Goal: Task Accomplishment & Management: Use online tool/utility

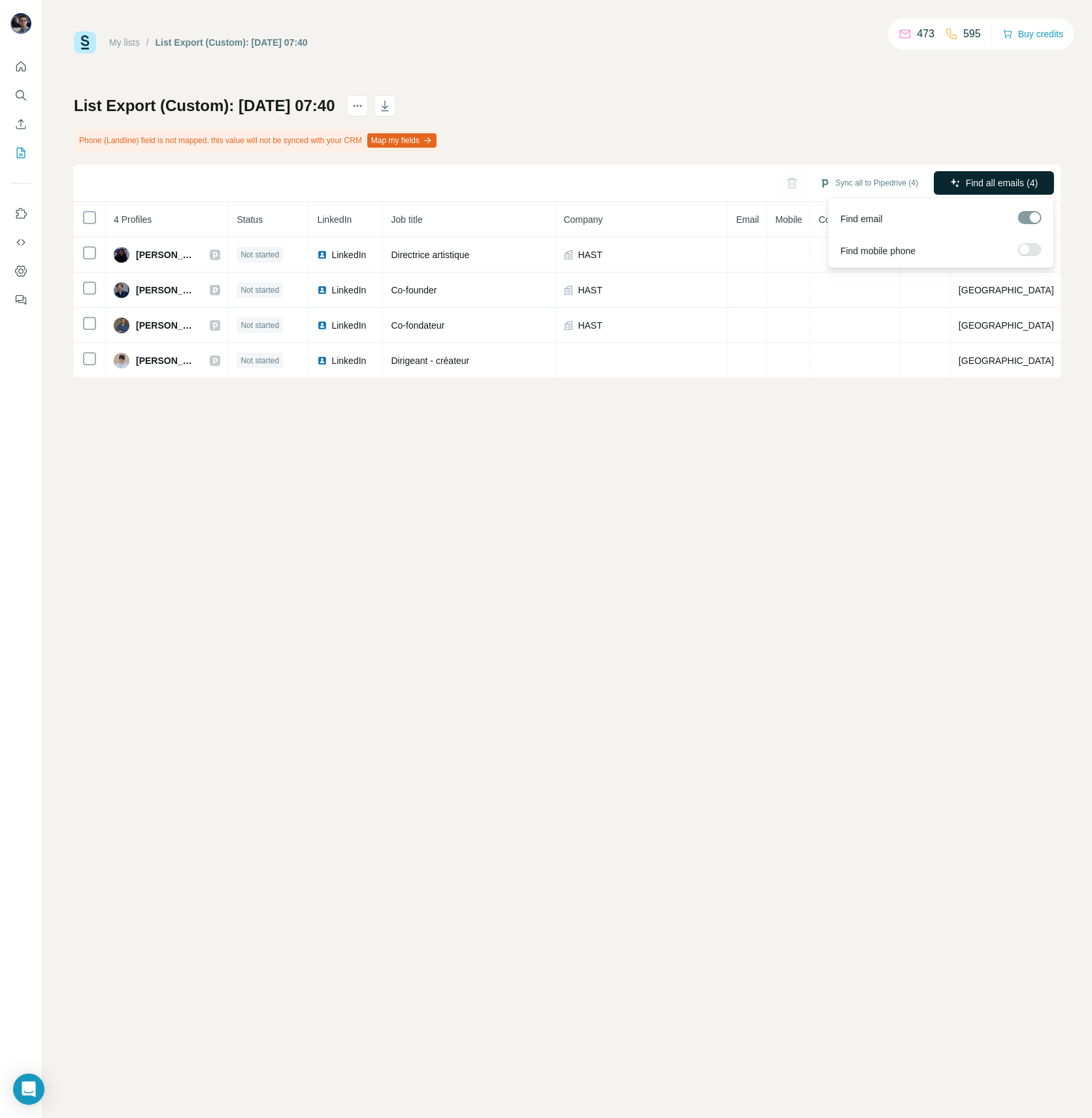
click at [952, 185] on icon "button" at bounding box center [955, 183] width 11 height 11
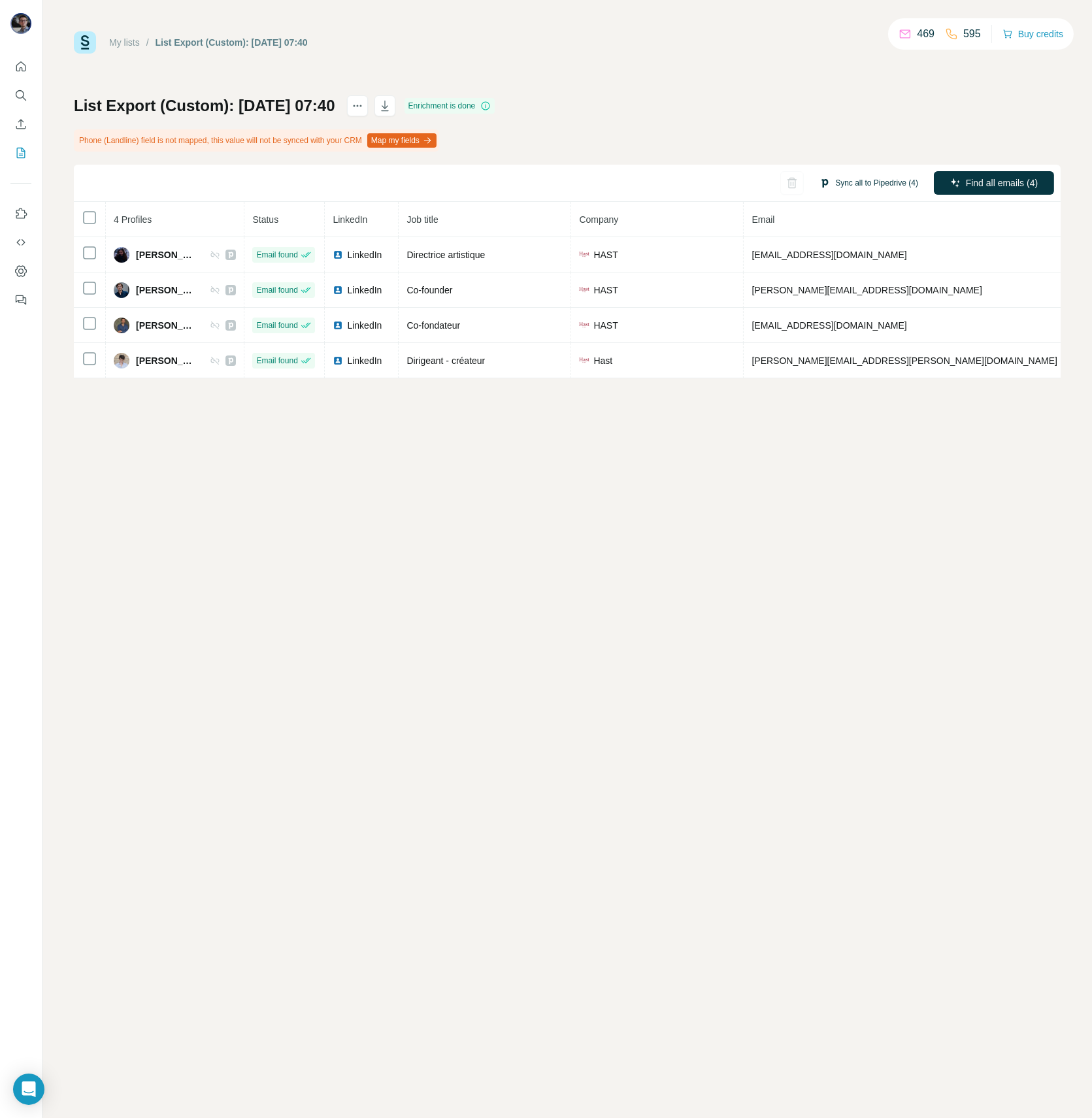
click at [858, 184] on button "Sync all to Pipedrive (4)" at bounding box center [869, 183] width 117 height 20
click at [843, 280] on button "Sync all to Pipedrive" at bounding box center [850, 281] width 145 height 26
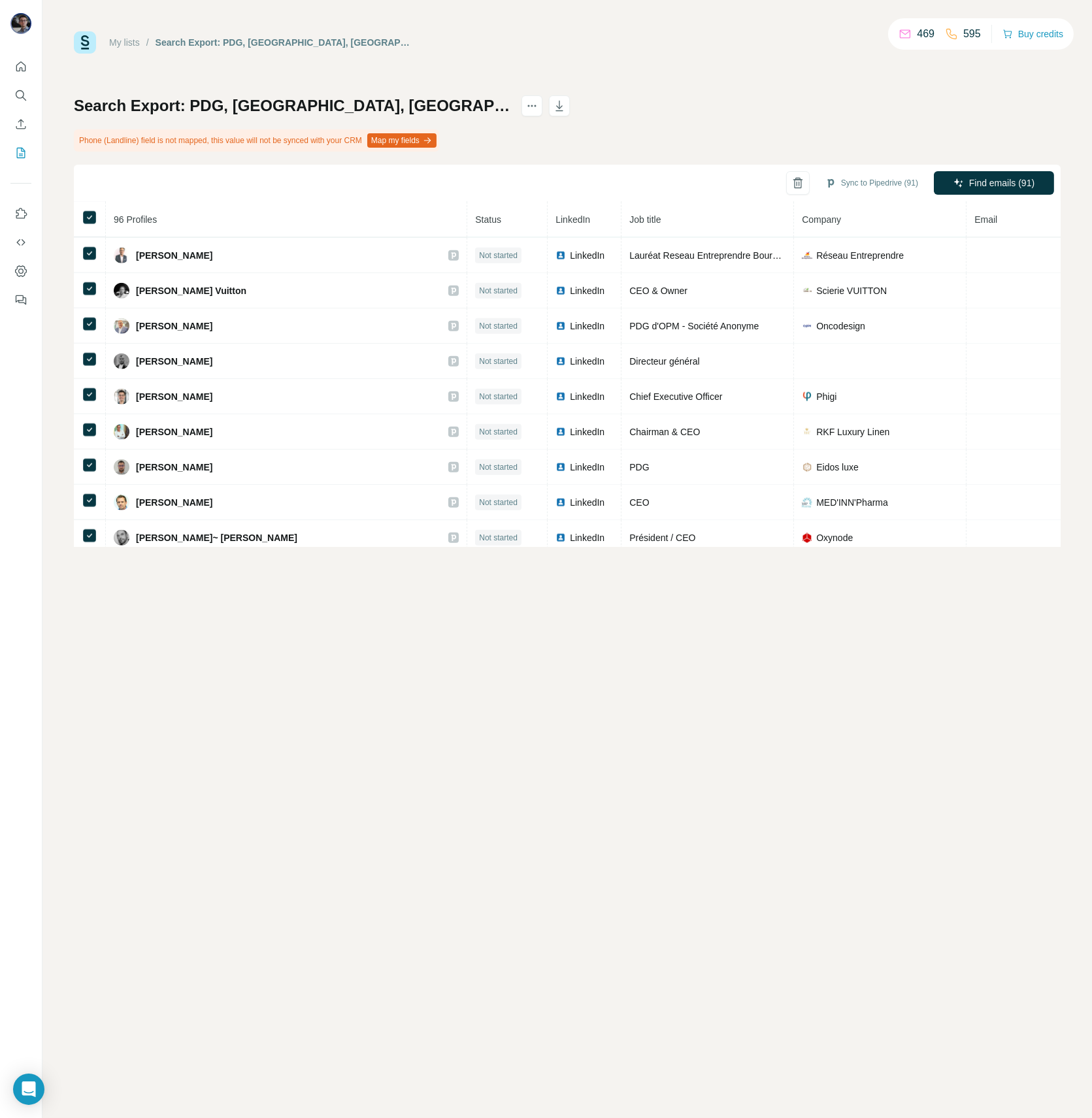
scroll to position [3048, 0]
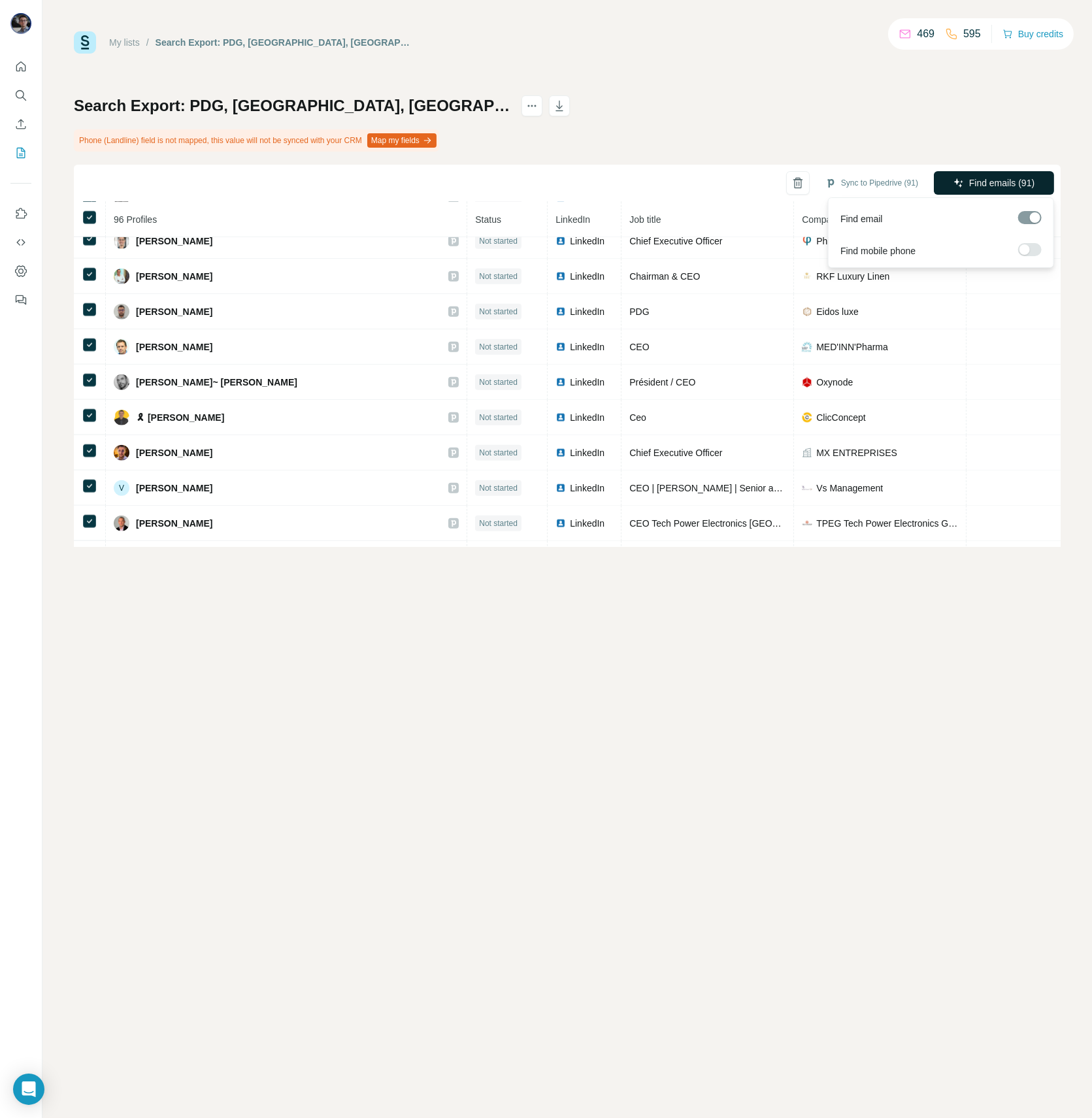
click at [1003, 184] on span "Find emails (91)" at bounding box center [1001, 183] width 66 height 14
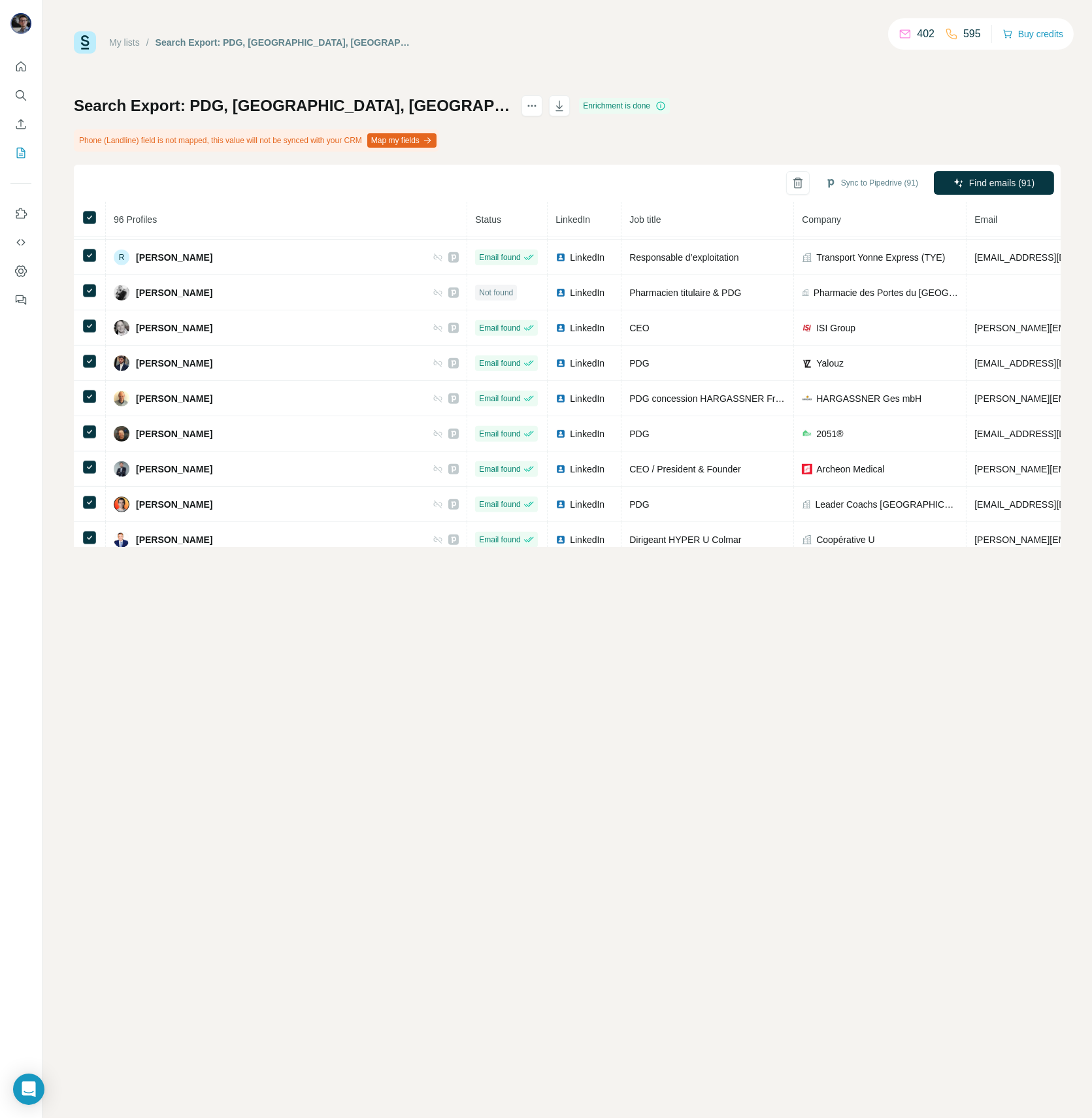
scroll to position [1141, 0]
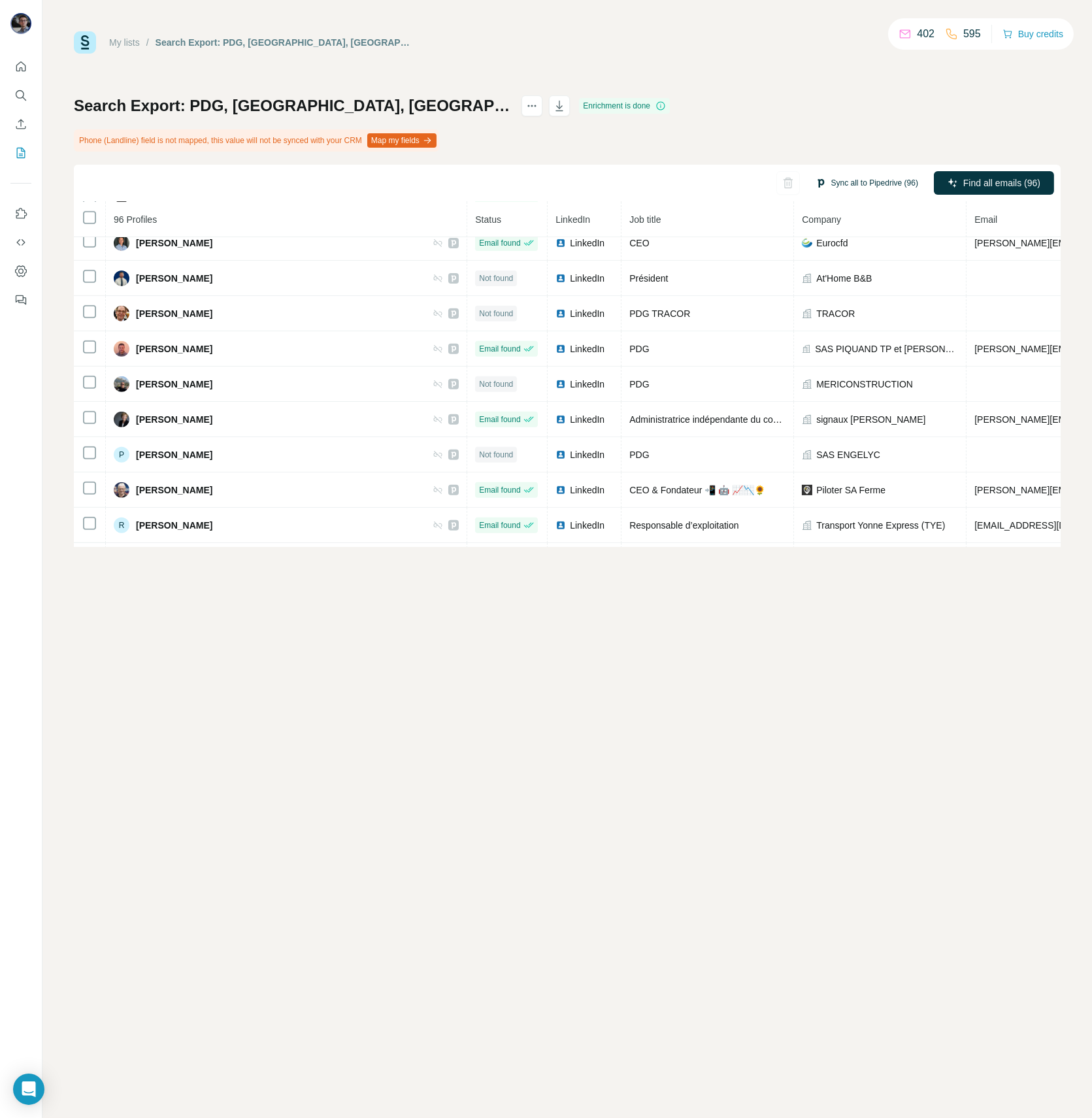
click at [843, 185] on button "Sync all to Pipedrive (96)" at bounding box center [867, 183] width 121 height 20
click at [856, 284] on button "Sync all to Pipedrive" at bounding box center [850, 281] width 145 height 26
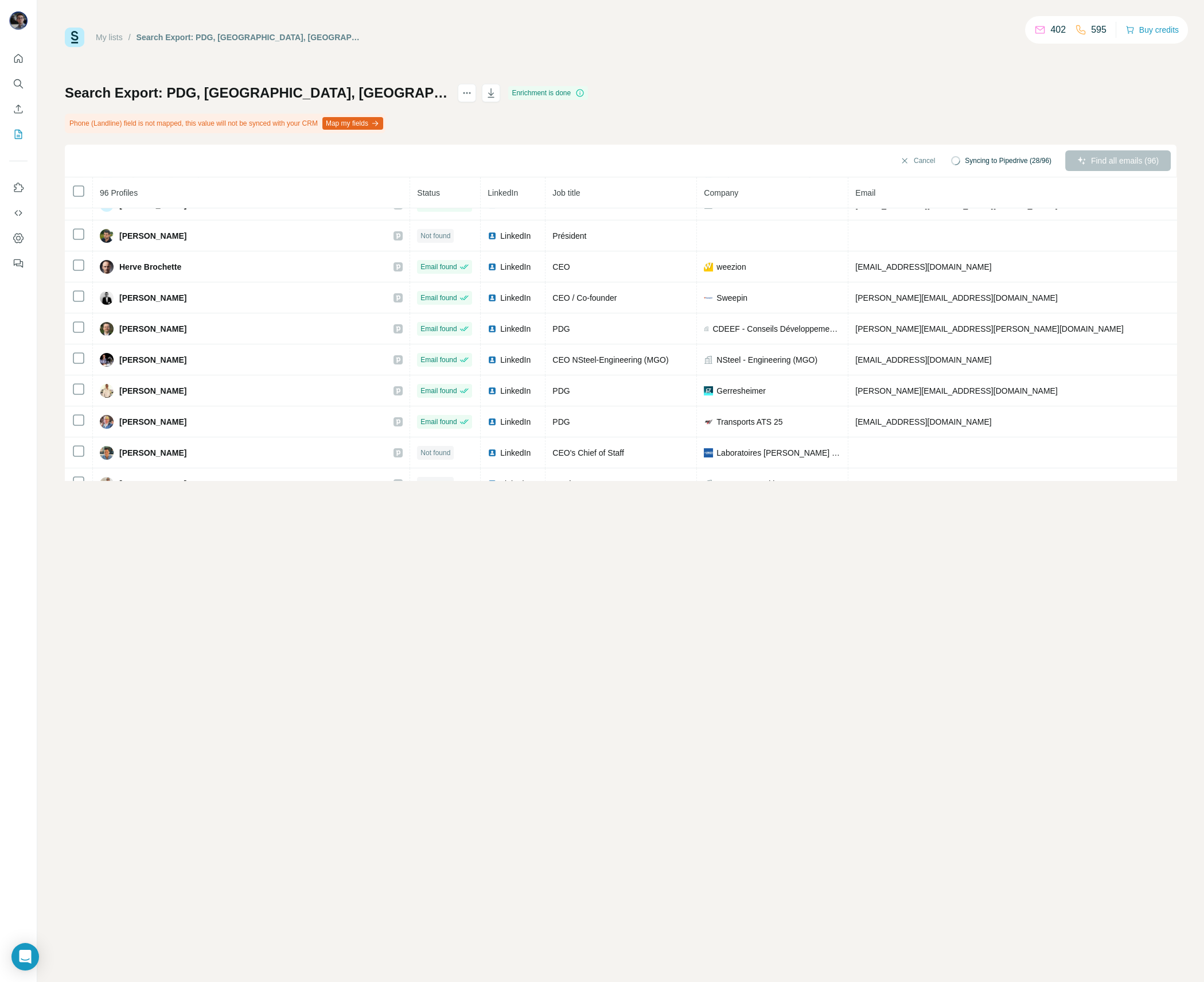
scroll to position [0, 0]
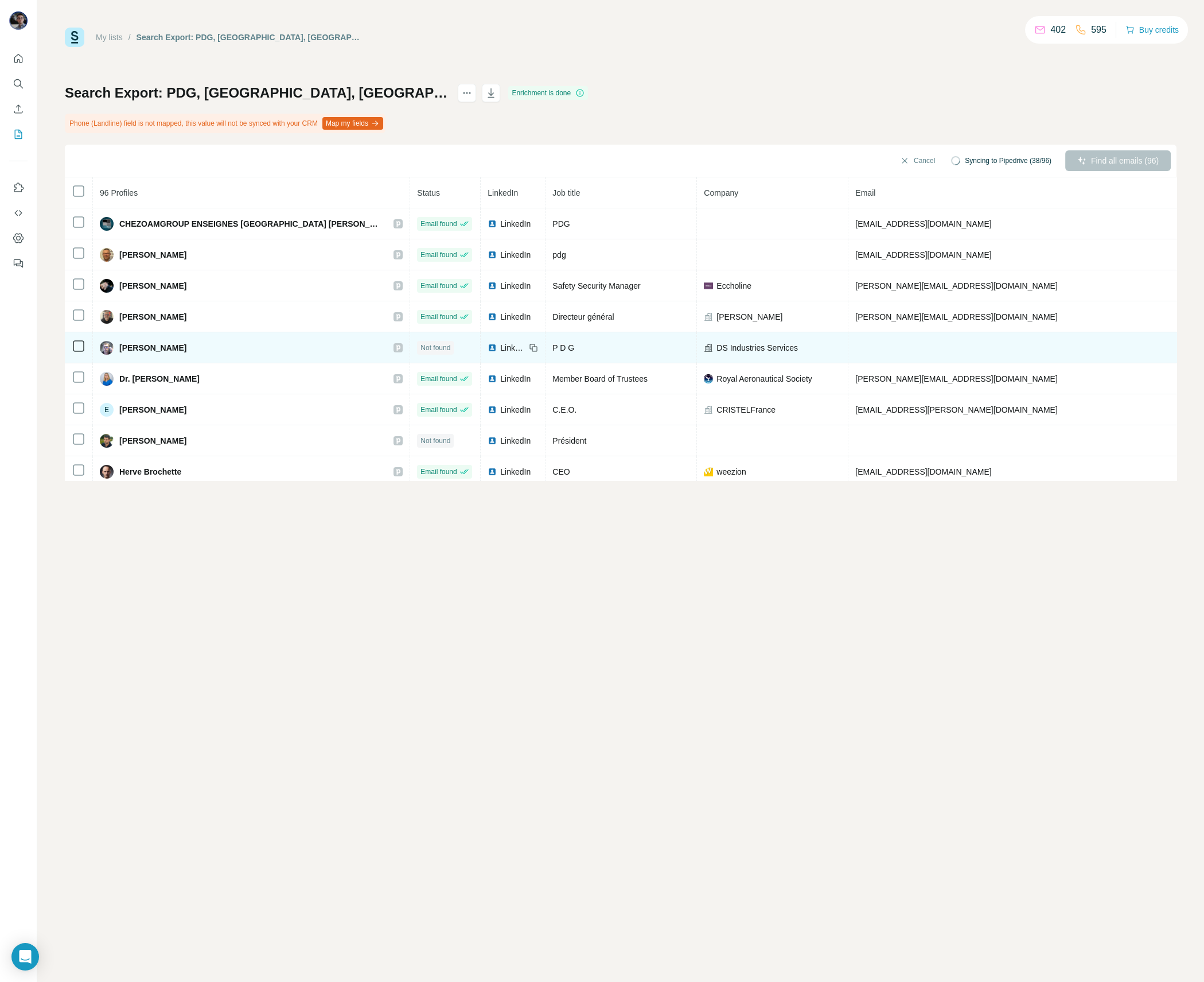
click at [500, 345] on span "LinkedIn" at bounding box center [513, 348] width 25 height 12
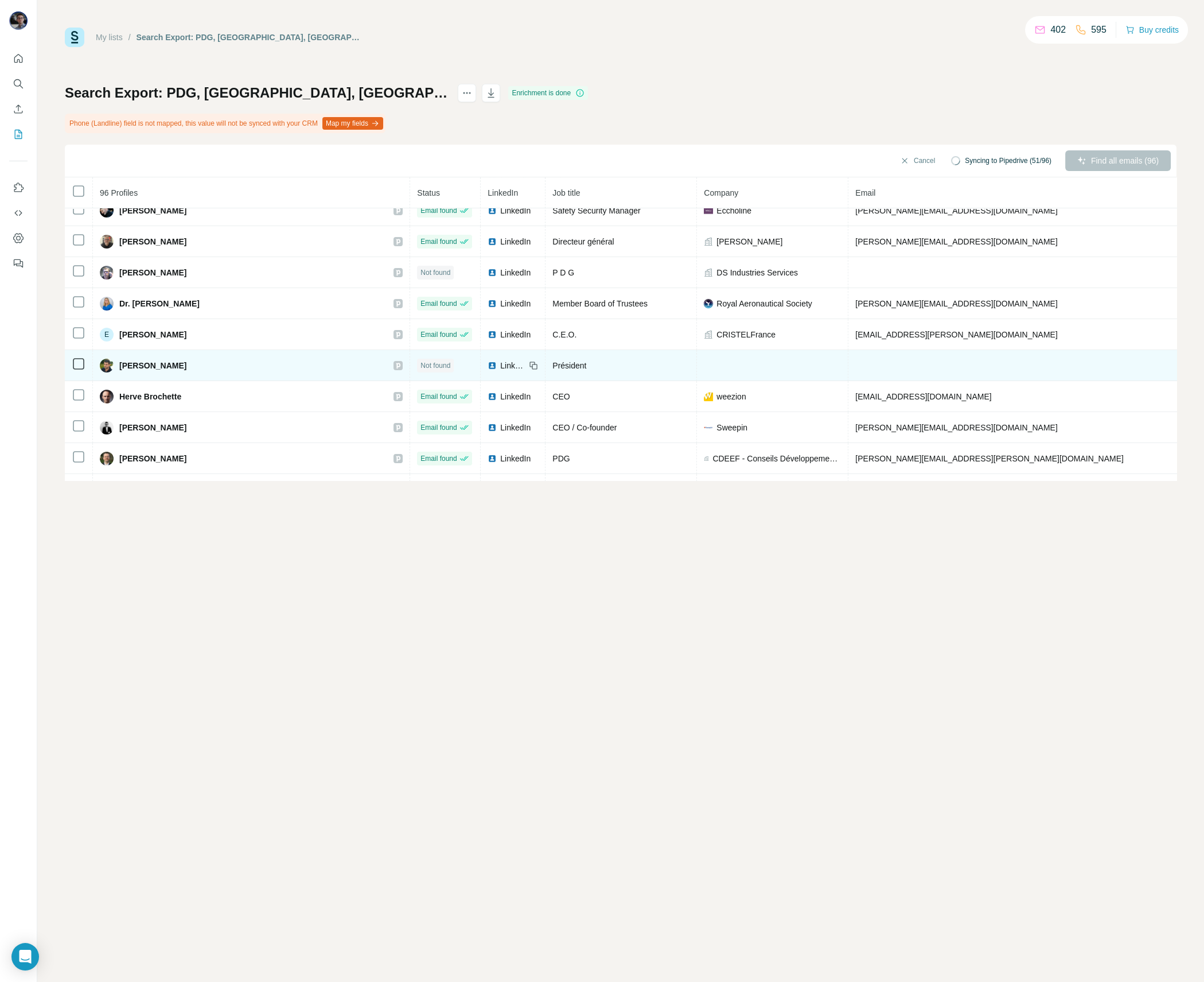
scroll to position [77, 0]
click at [500, 362] on span "LinkedIn" at bounding box center [513, 364] width 25 height 12
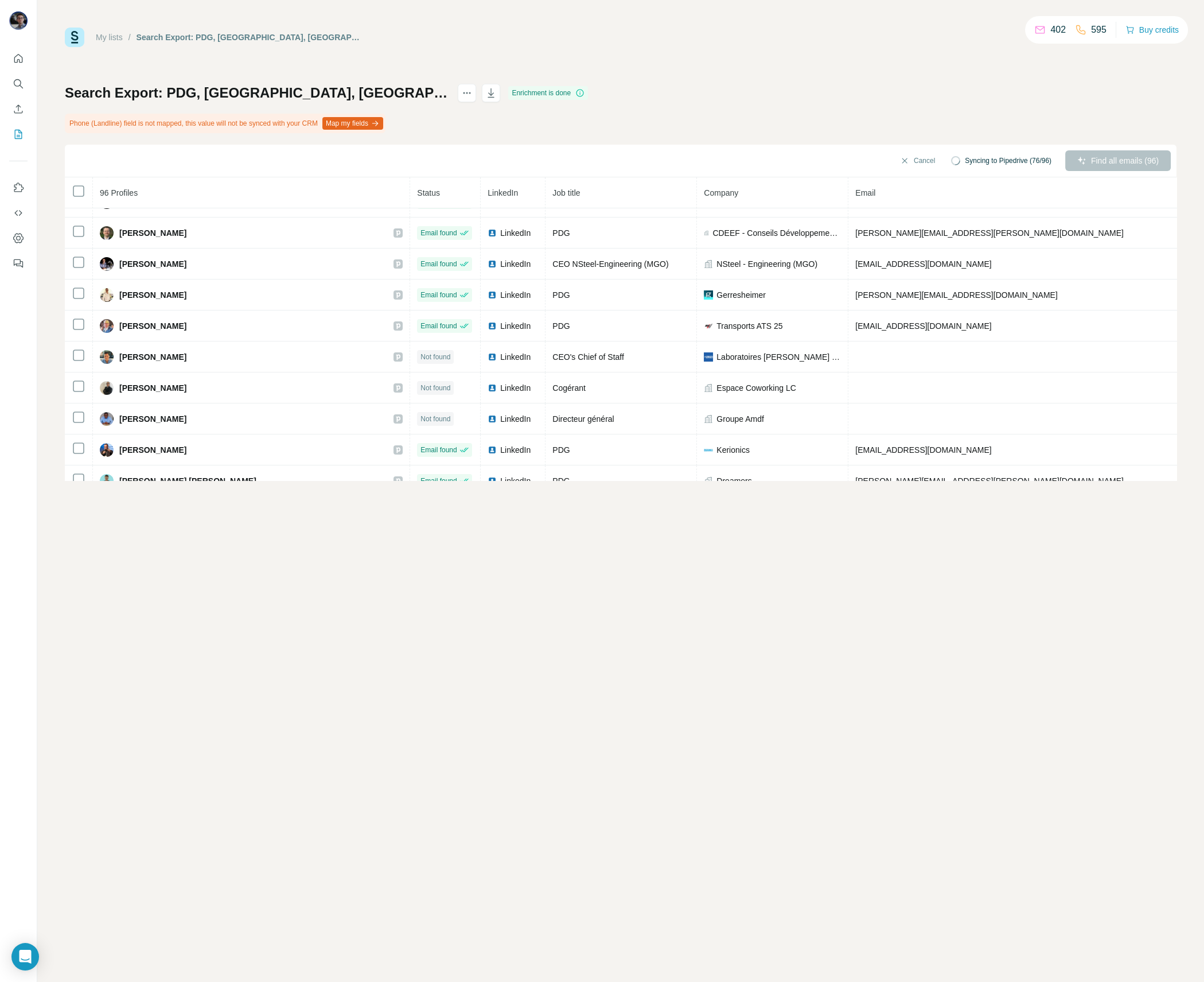
scroll to position [304, 0]
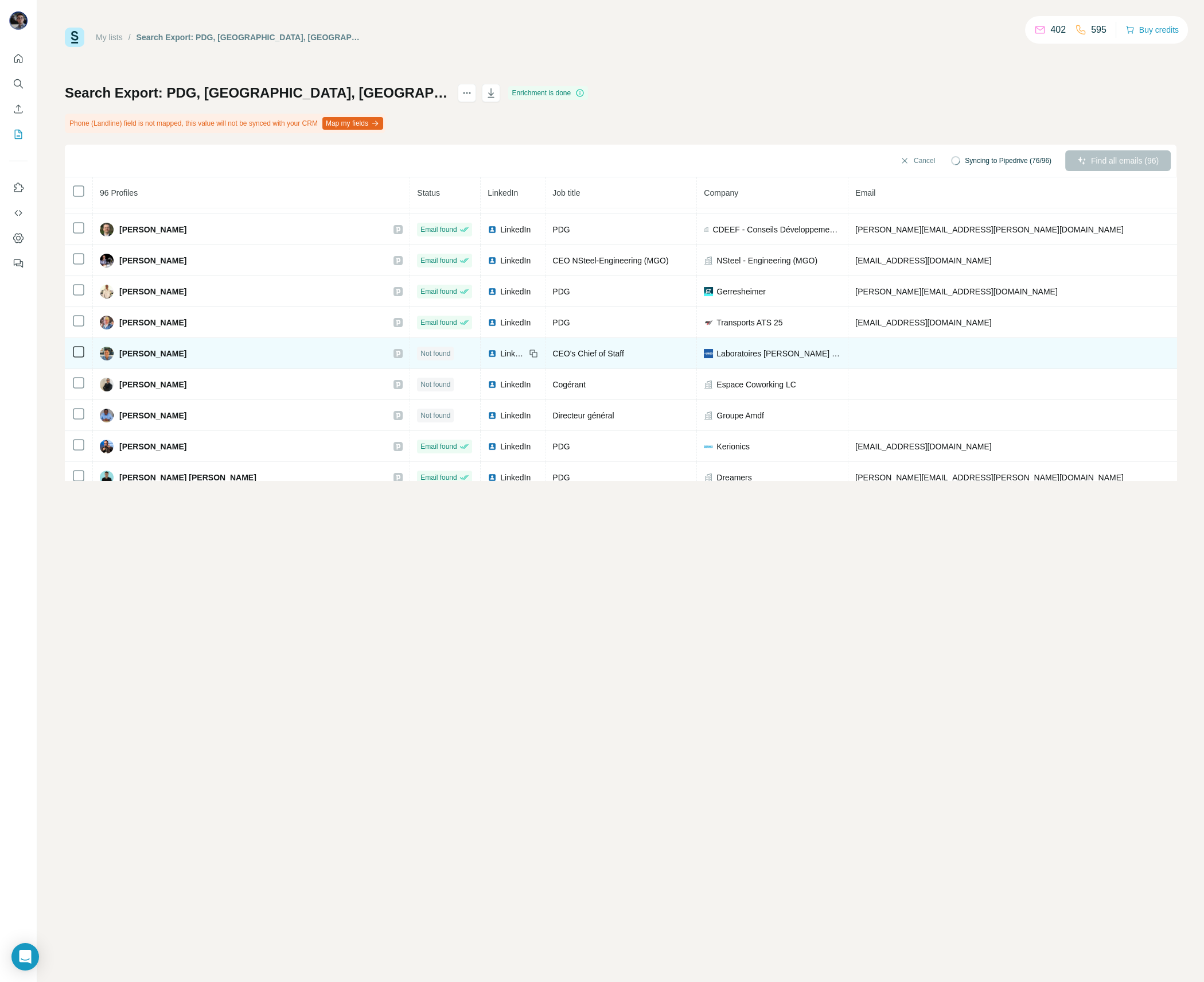
click at [500, 348] on span "LinkedIn" at bounding box center [513, 353] width 25 height 12
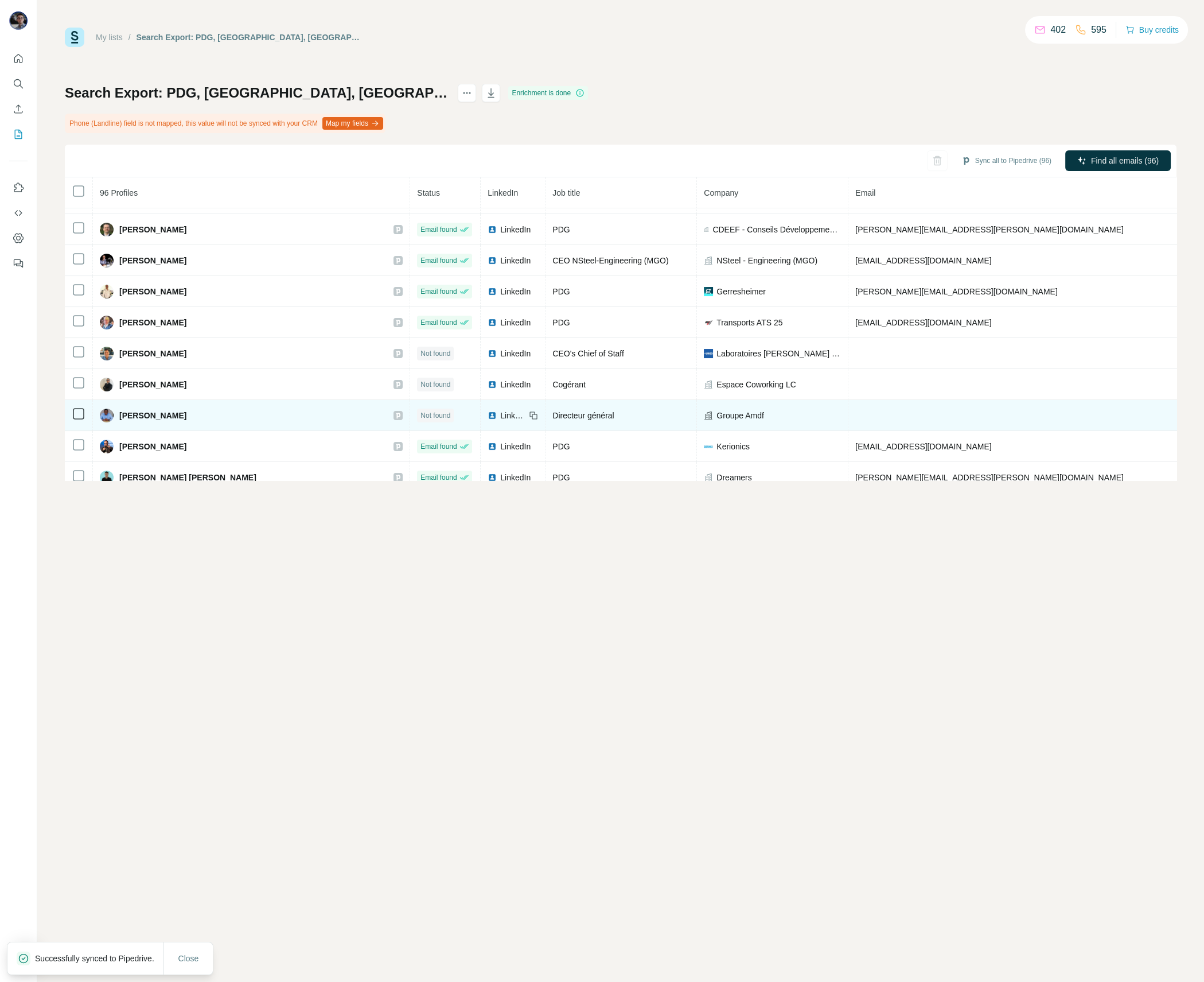
click at [500, 413] on span "LinkedIn" at bounding box center [513, 415] width 25 height 12
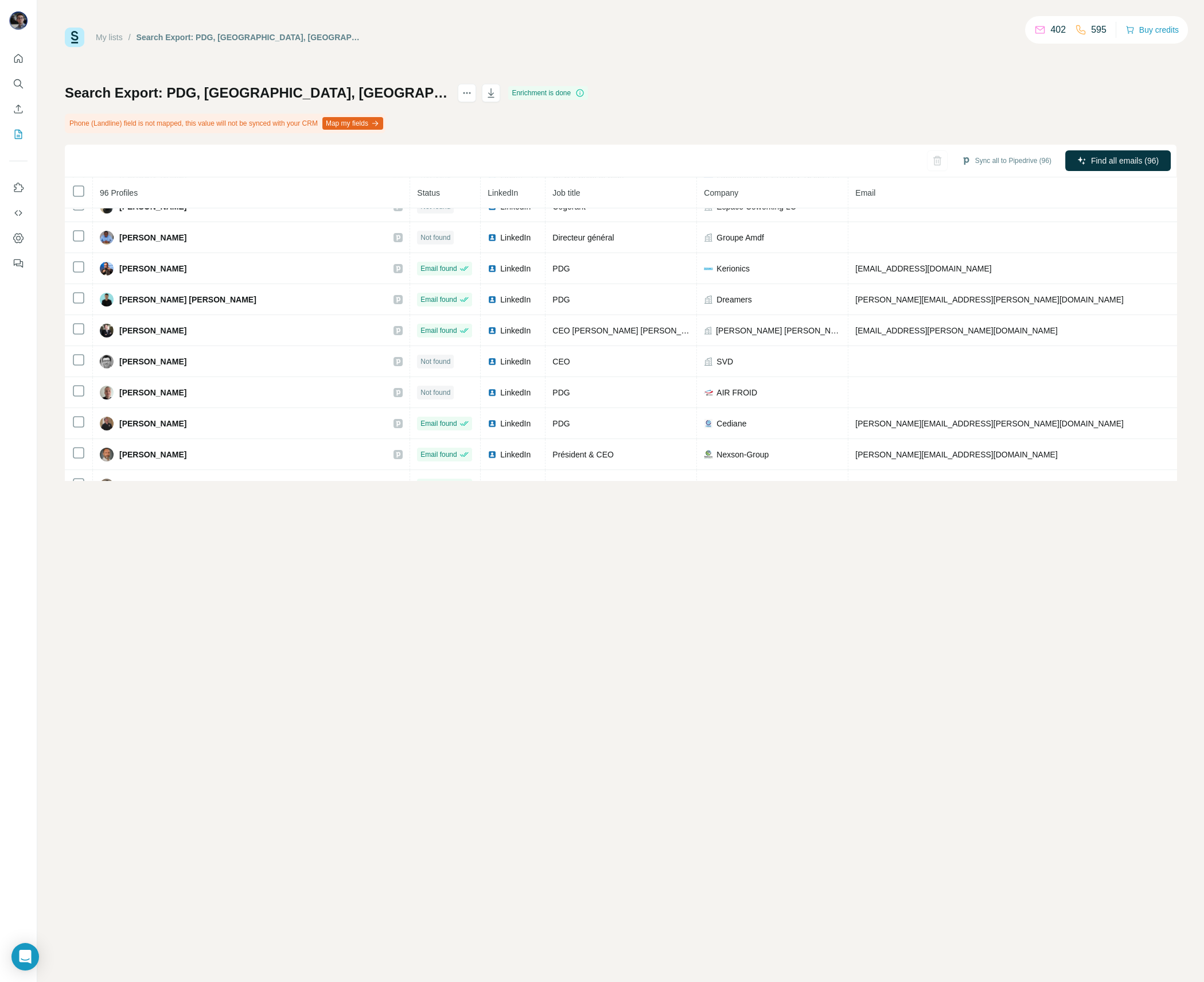
scroll to position [482, 0]
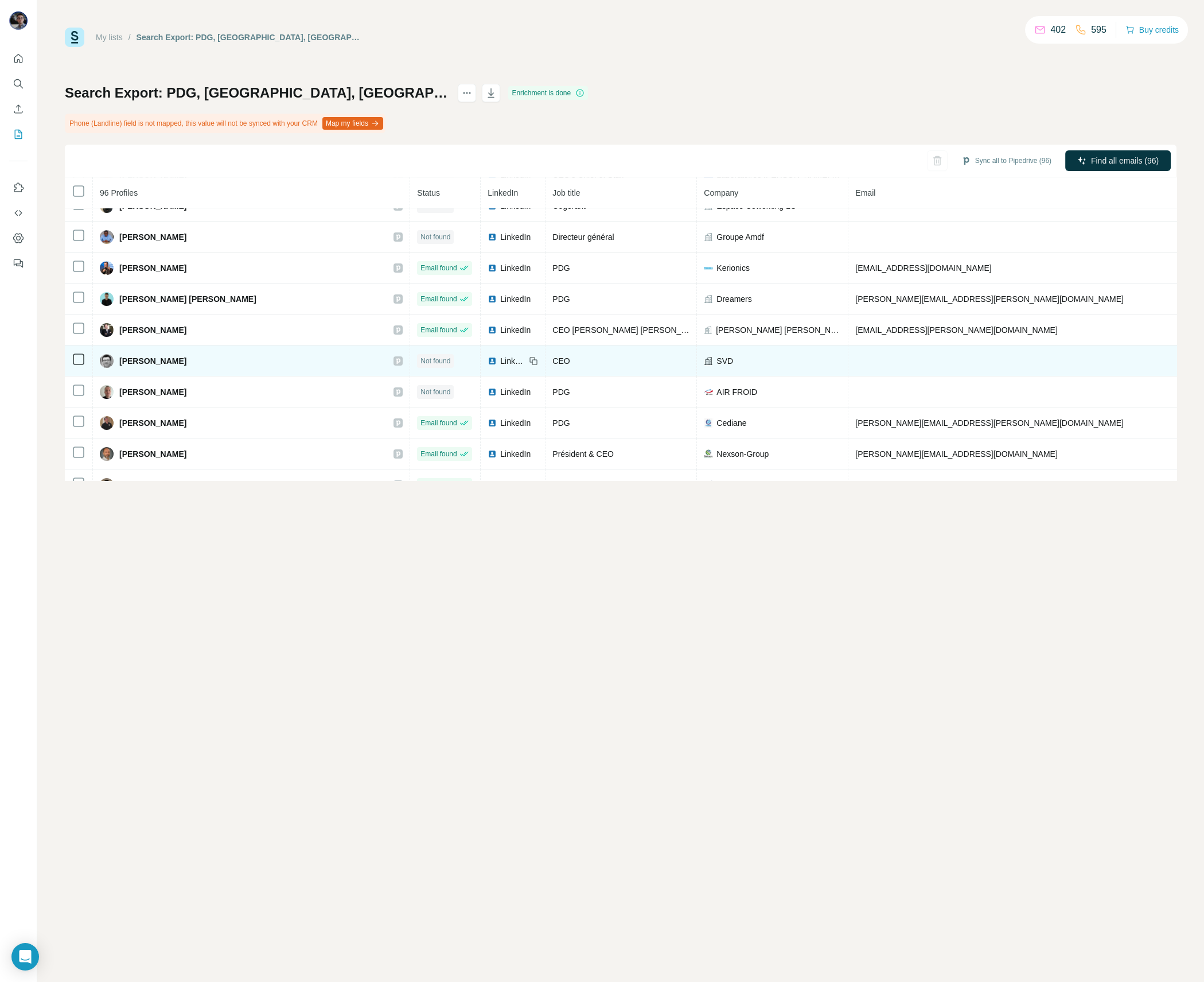
click at [500, 357] on span "LinkedIn" at bounding box center [513, 361] width 25 height 12
click at [397, 358] on icon at bounding box center [398, 361] width 4 height 6
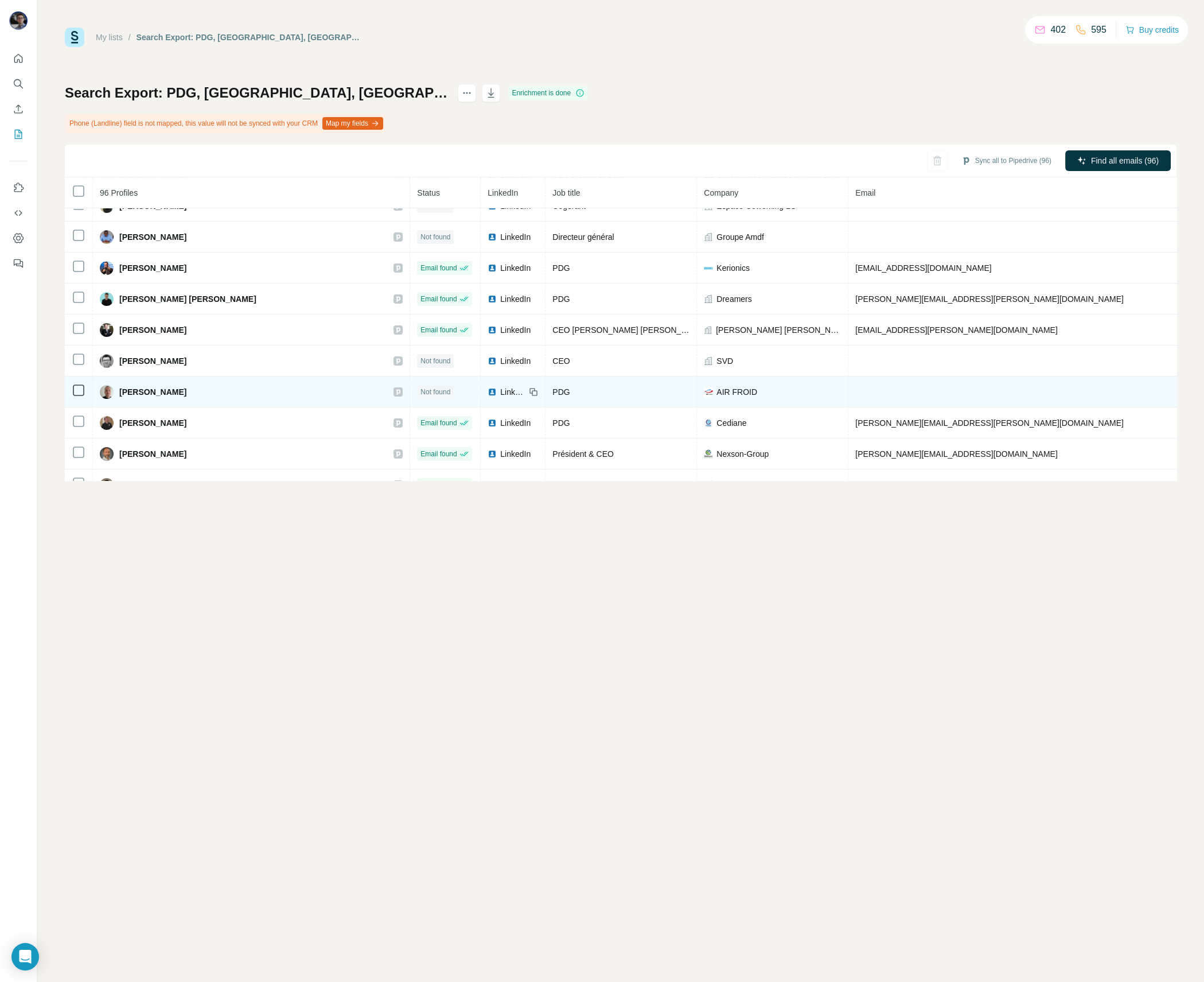
click at [500, 386] on span "LinkedIn" at bounding box center [513, 391] width 25 height 12
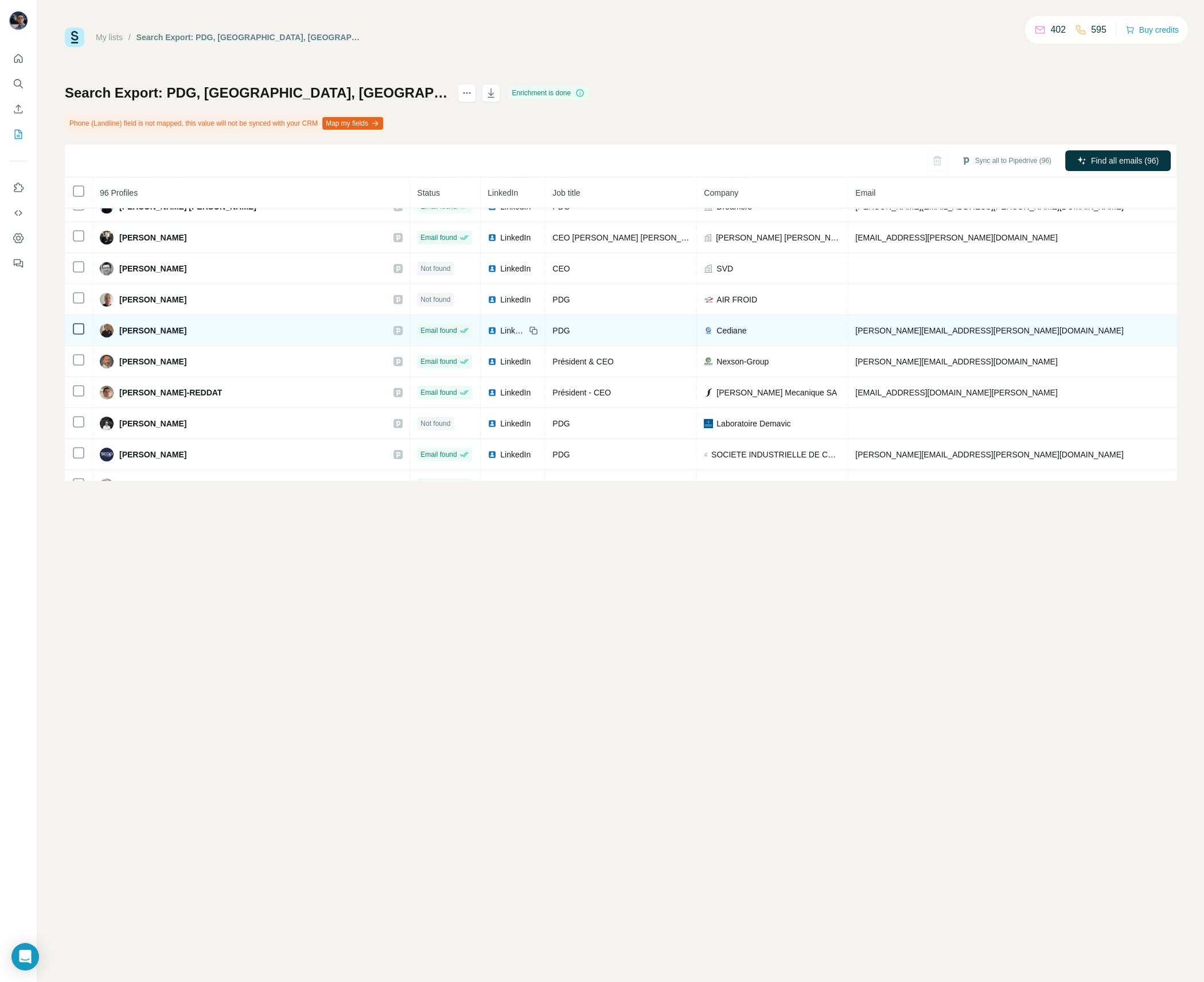
scroll to position [715, 0]
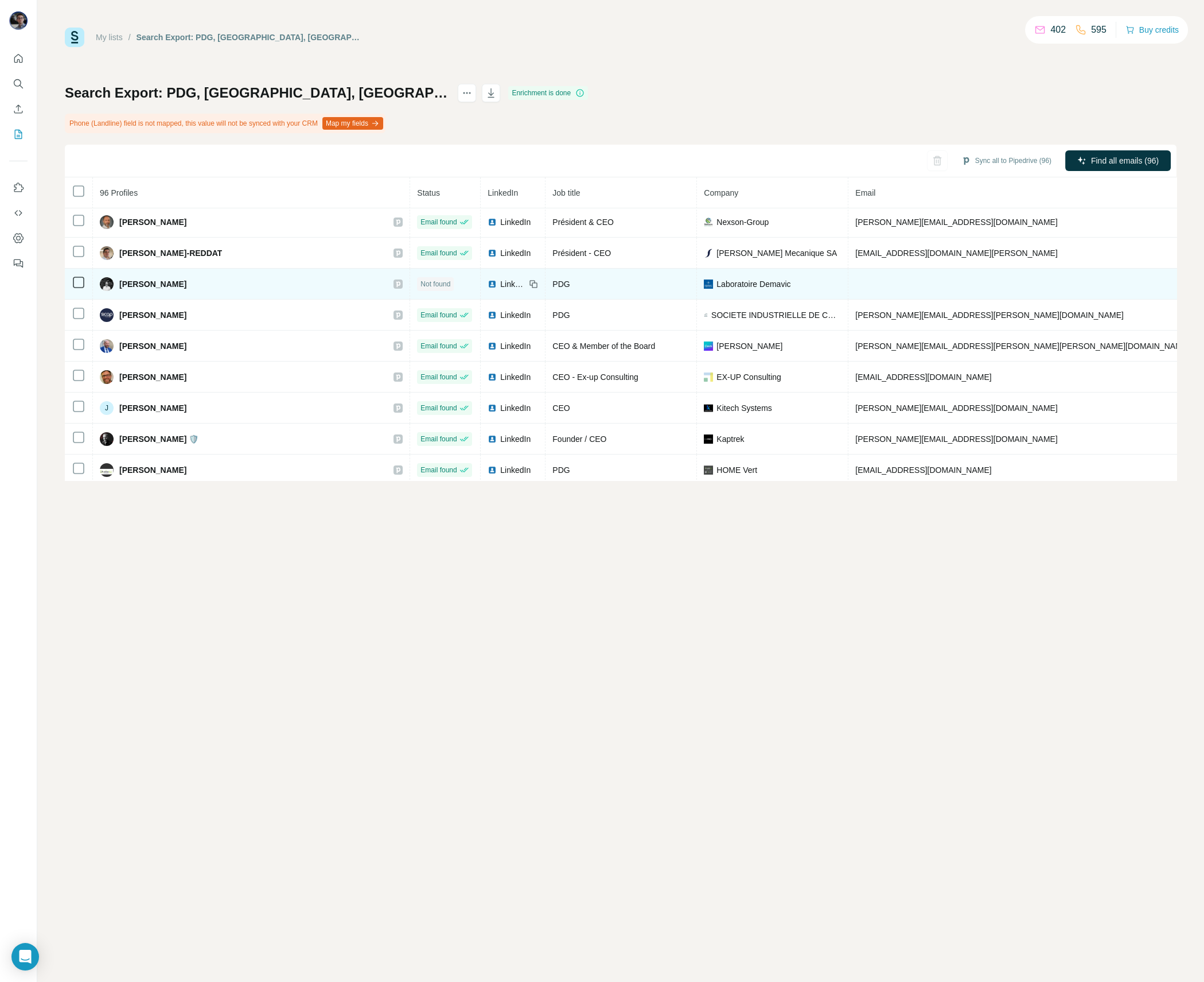
click at [500, 278] on span "LinkedIn" at bounding box center [513, 284] width 25 height 12
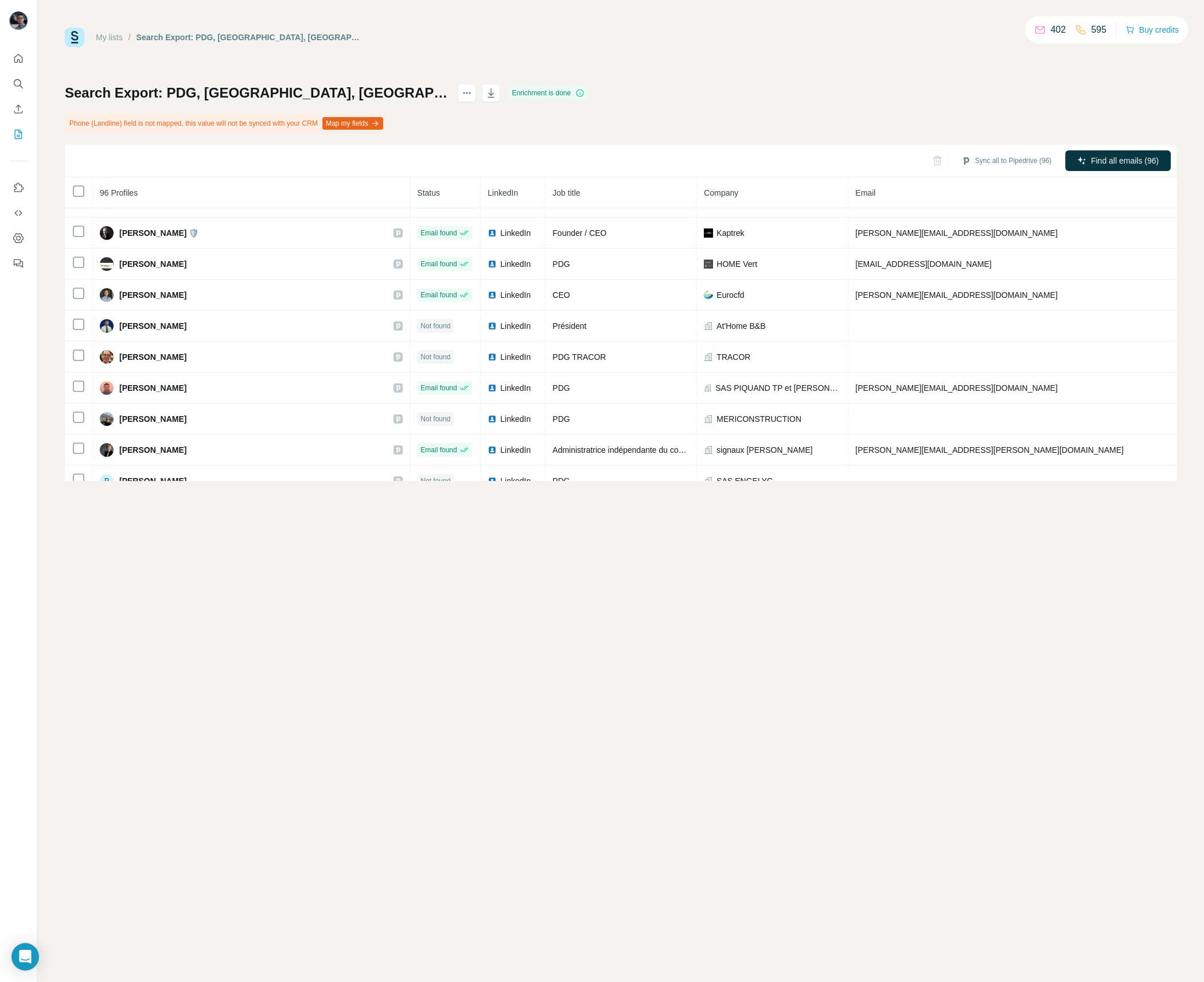
scroll to position [939, 0]
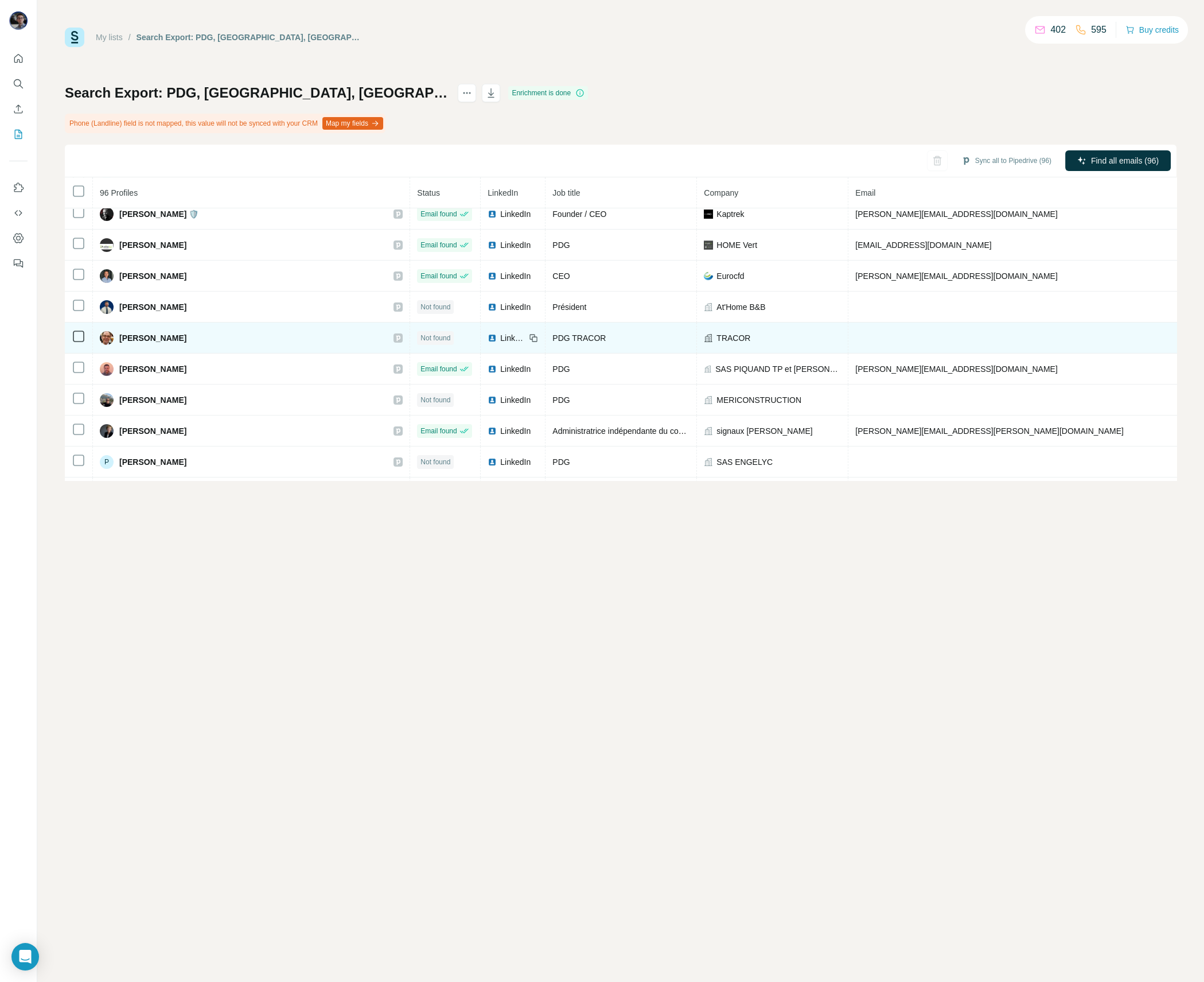
click at [500, 332] on span "LinkedIn" at bounding box center [513, 338] width 25 height 12
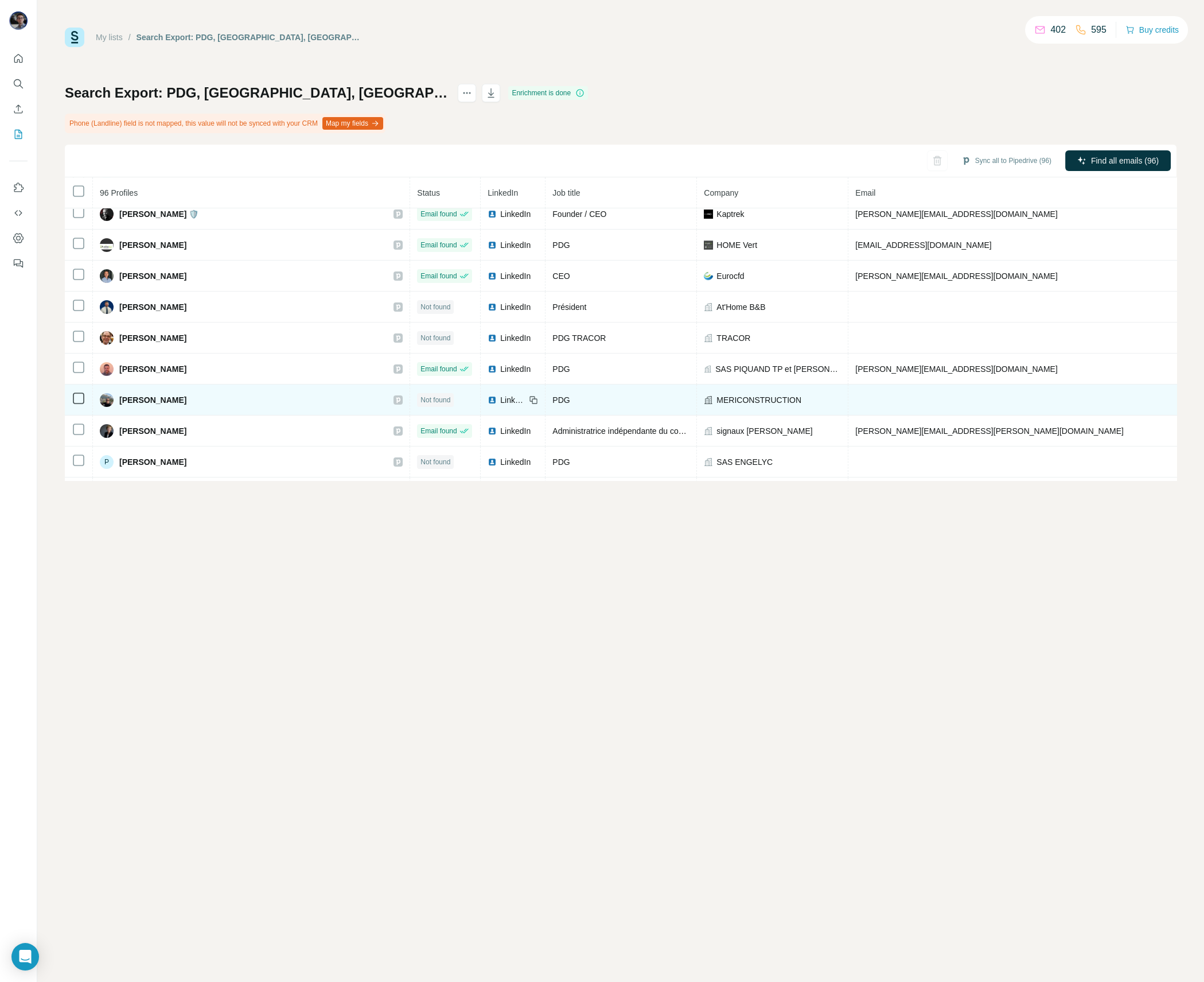
scroll to position [946, 0]
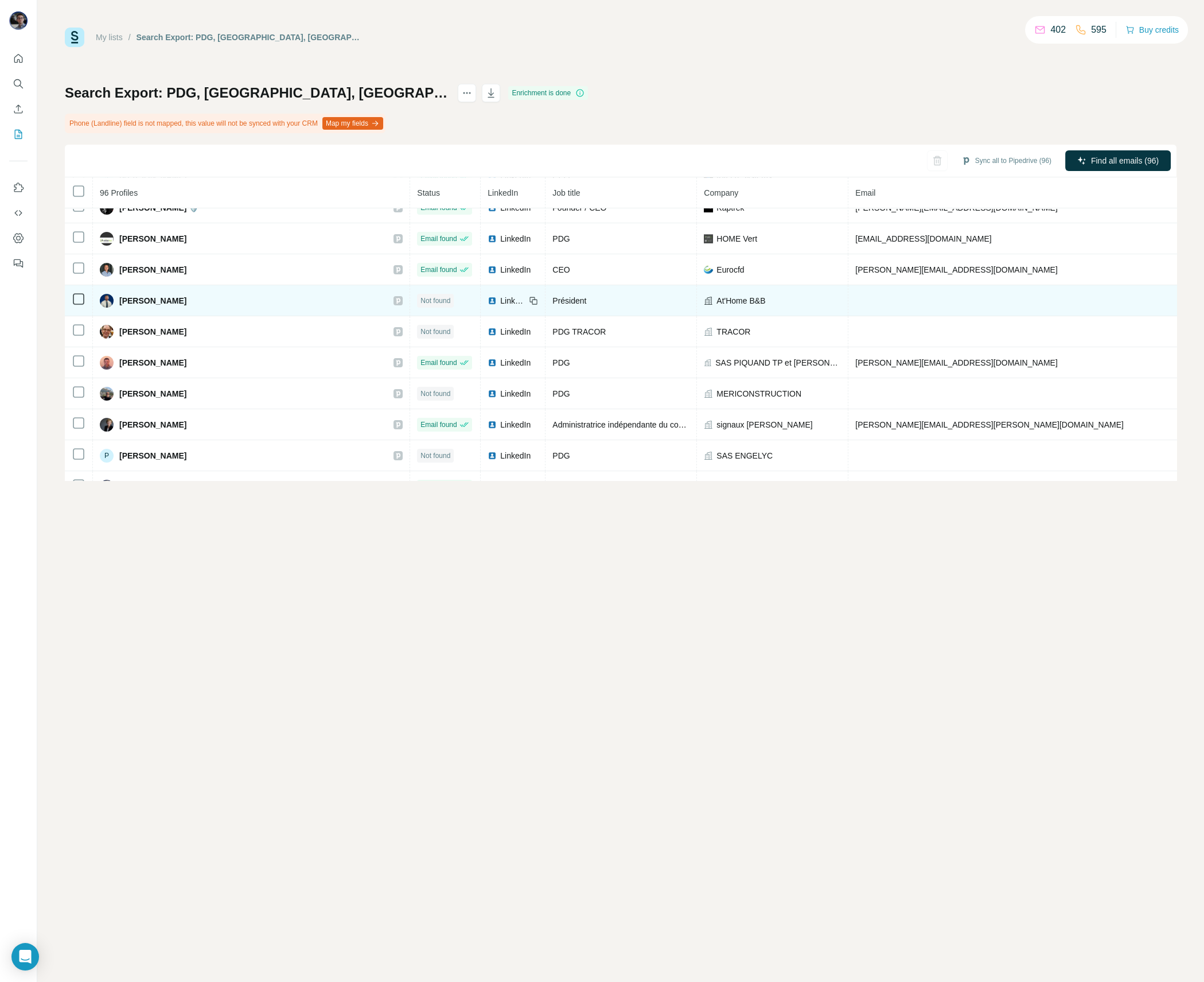
click at [500, 295] on span "LinkedIn" at bounding box center [513, 300] width 25 height 12
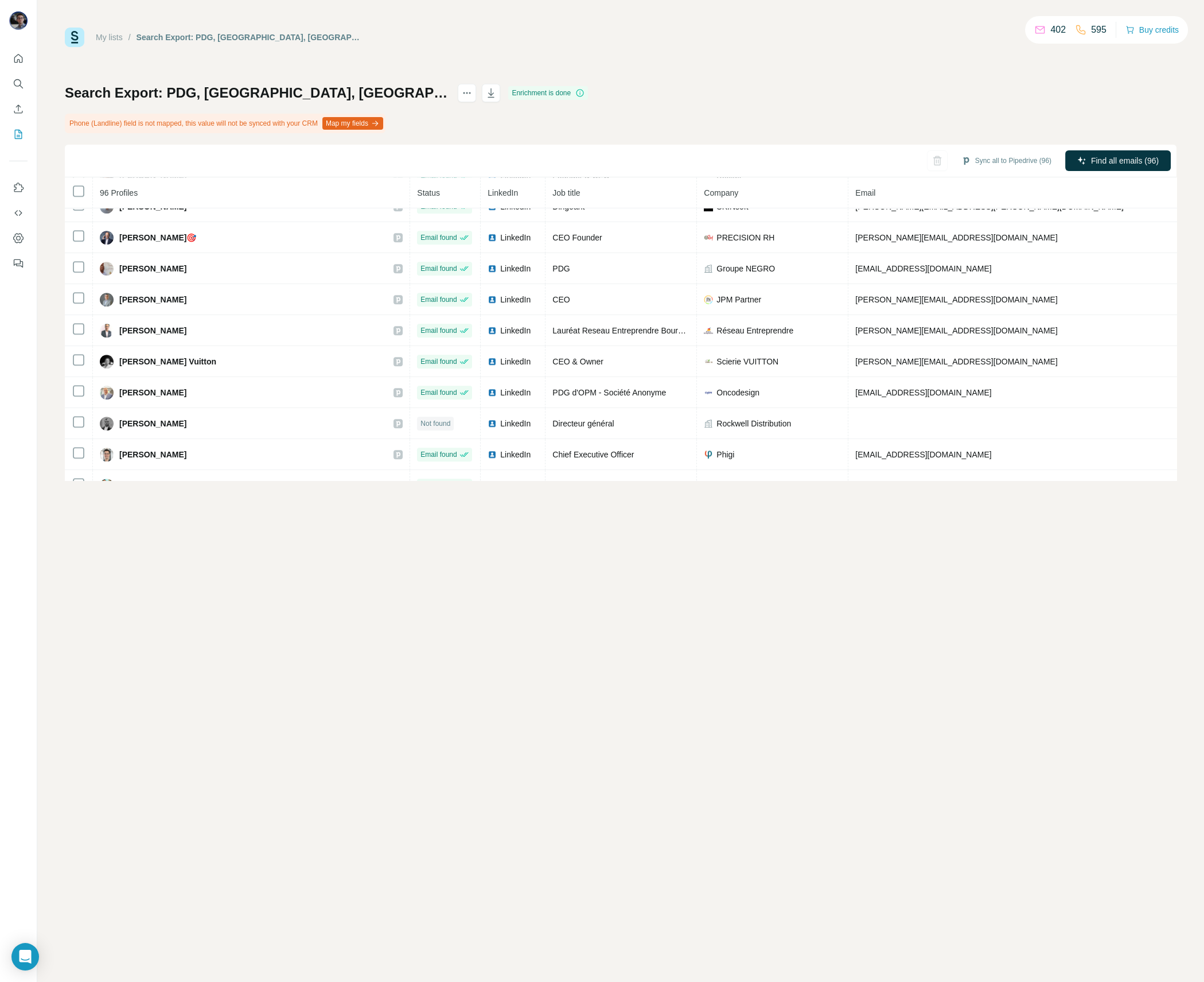
scroll to position [2436, 0]
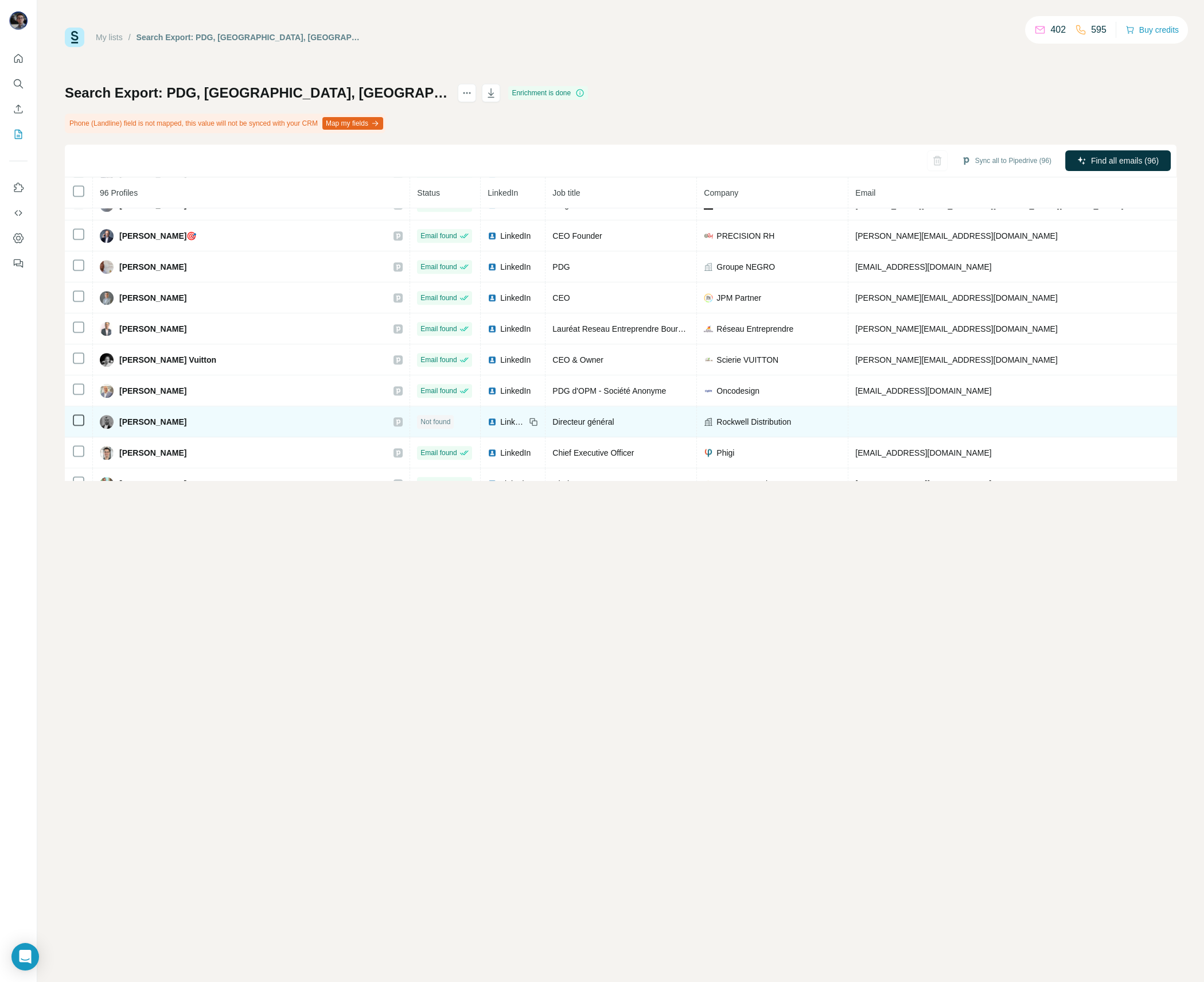
click at [500, 416] on span "LinkedIn" at bounding box center [513, 421] width 25 height 12
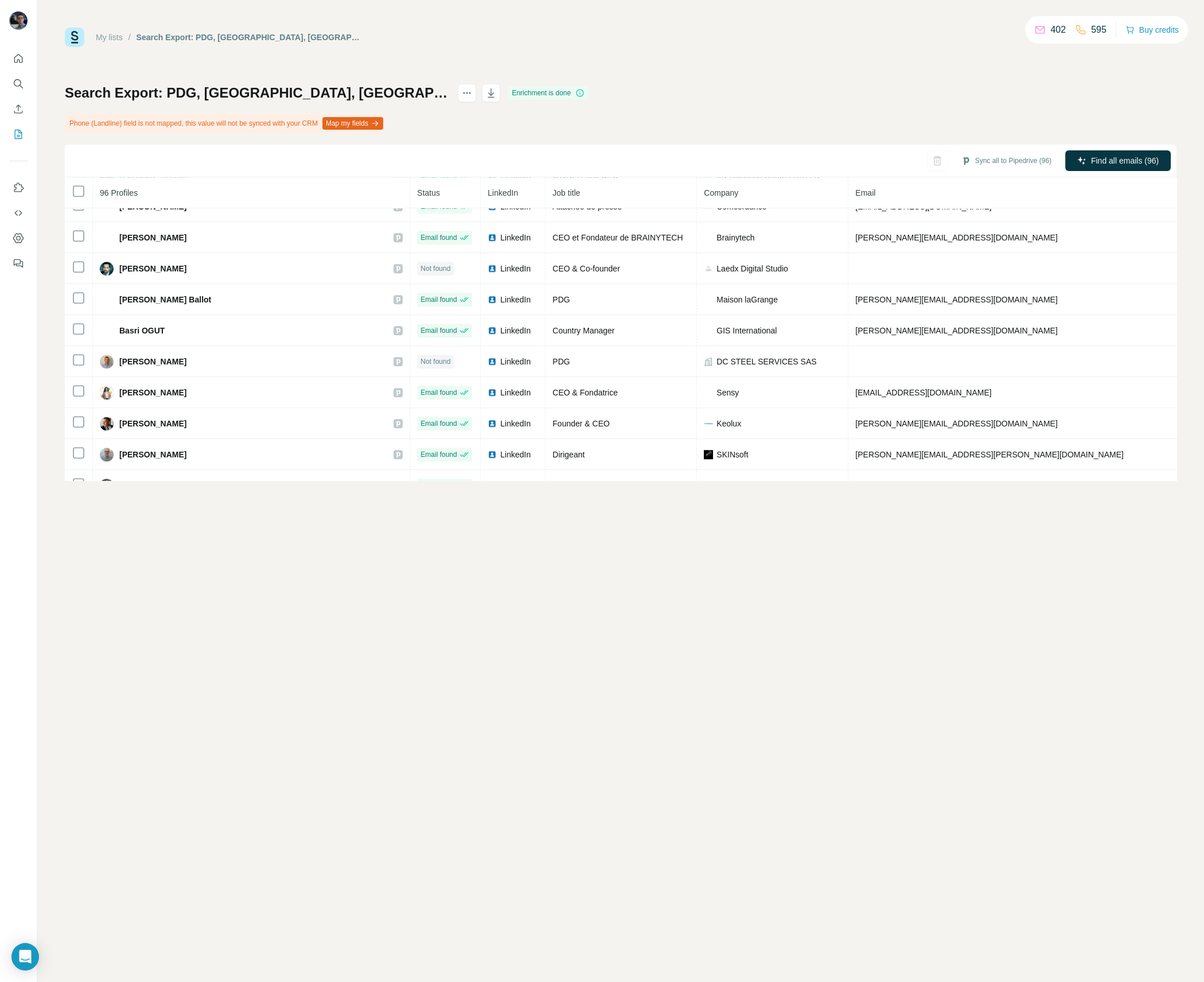
scroll to position [2161, 0]
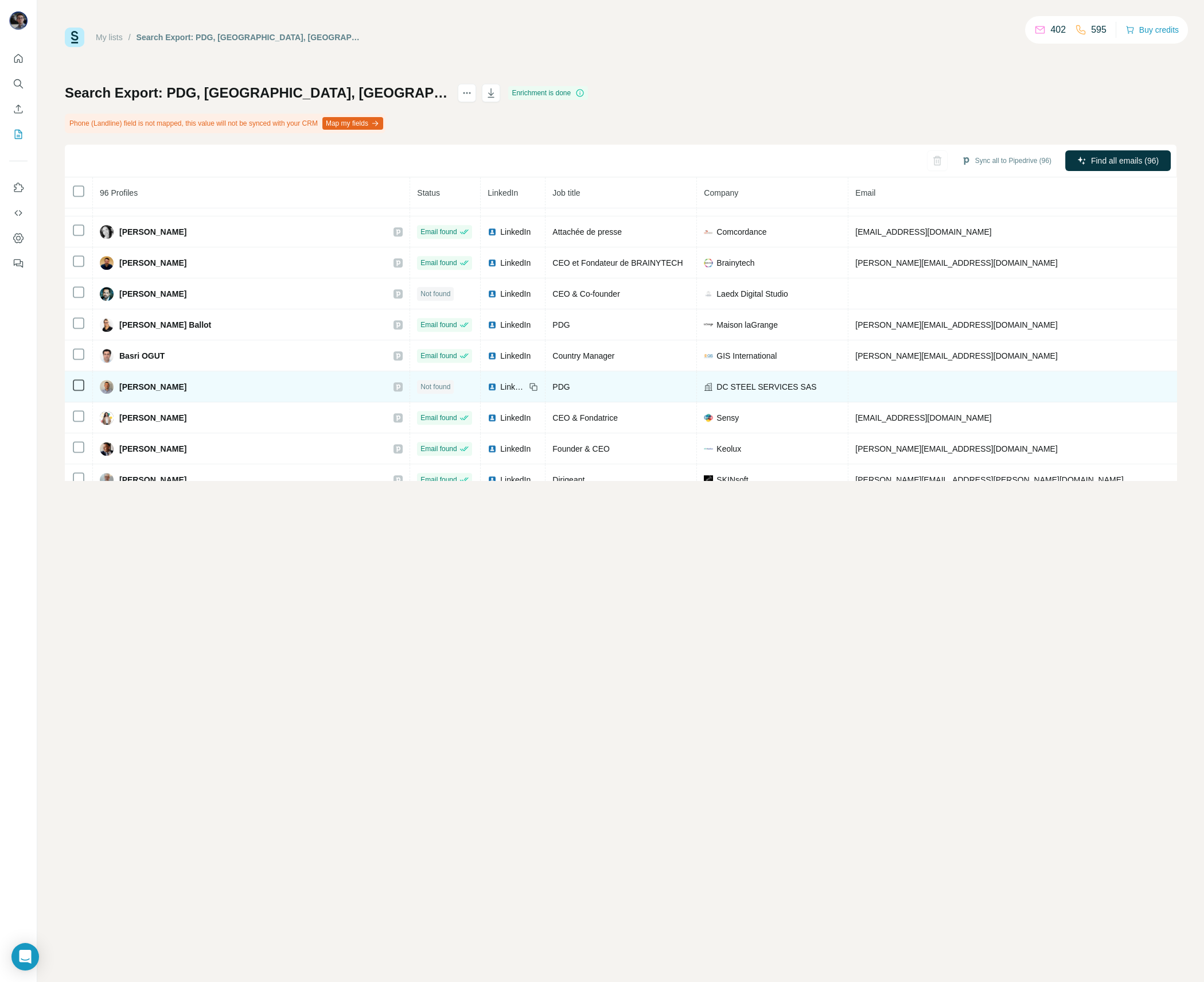
click at [500, 381] on span "LinkedIn" at bounding box center [513, 387] width 25 height 12
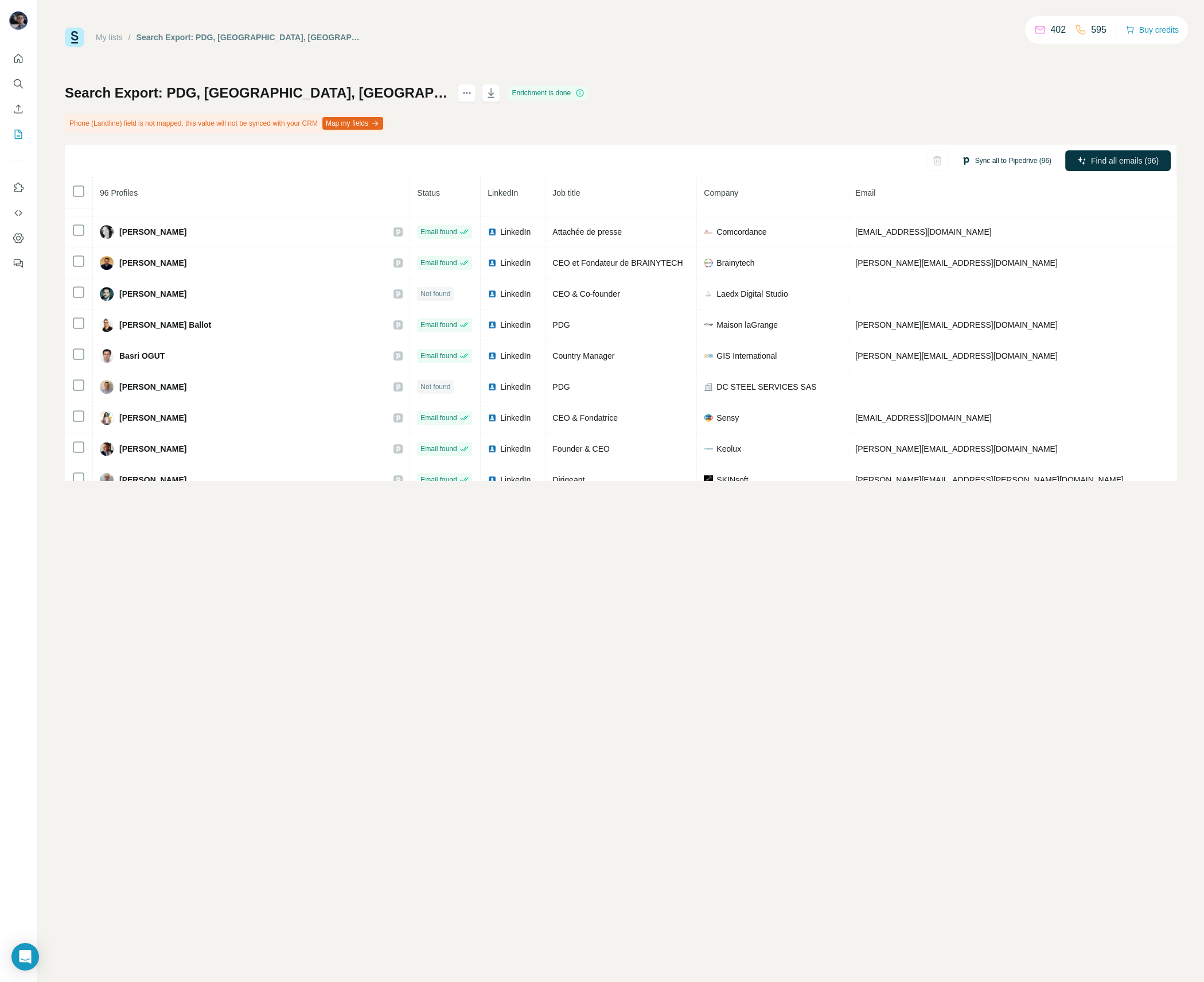
click at [958, 156] on button "Sync all to Pipedrive (96)" at bounding box center [1006, 161] width 106 height 17
click at [958, 249] on button "Sync all to Pipedrive" at bounding box center [991, 247] width 127 height 23
